Goal: Task Accomplishment & Management: Manage account settings

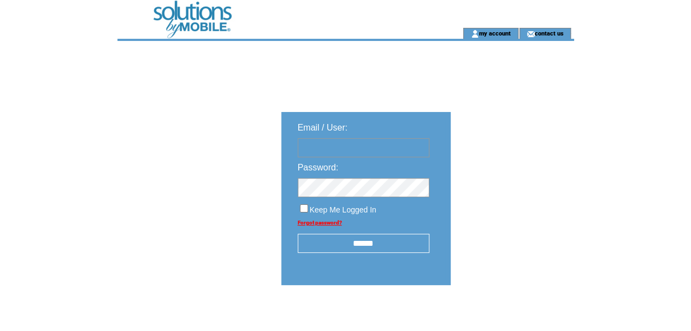
type input "********"
click at [363, 242] on input "******" at bounding box center [364, 243] width 132 height 19
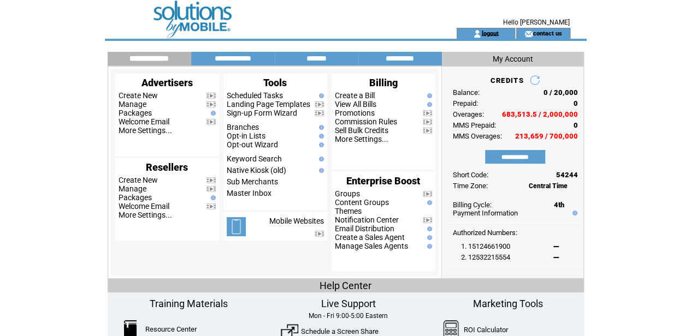
click at [486, 32] on link "logout" at bounding box center [489, 32] width 17 height 7
